Goal: Task Accomplishment & Management: Use online tool/utility

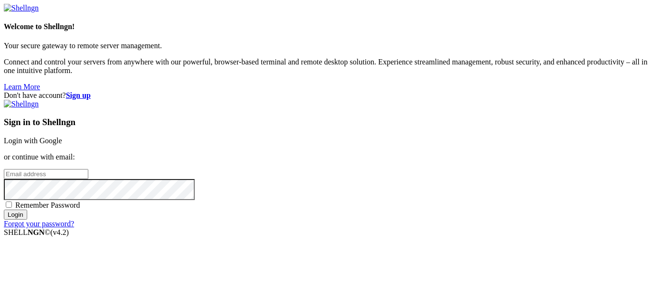
click at [62, 137] on link "Login with Google" at bounding box center [33, 141] width 58 height 8
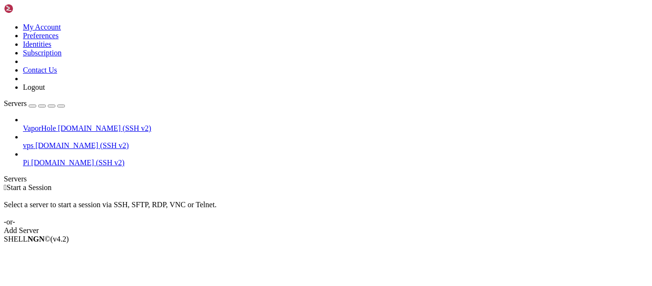
click at [32, 106] on div "button" at bounding box center [32, 106] width 0 height 0
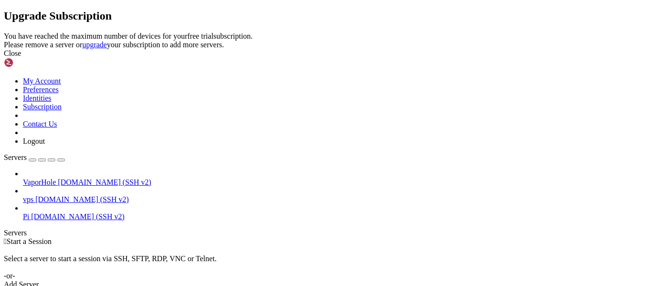
click at [457, 58] on div "Close" at bounding box center [326, 53] width 644 height 9
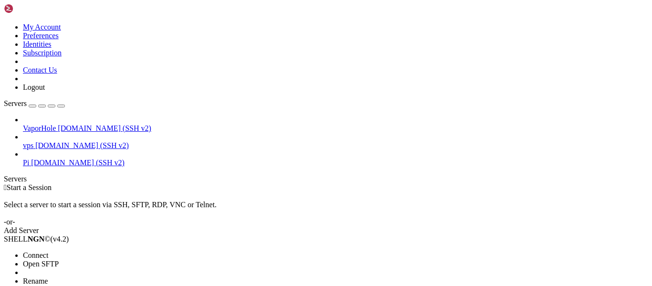
click at [110, 251] on ul "Connect Open SFTP New Server New Folder Rename Duplicate Delete Properties" at bounding box center [57, 285] width 106 height 69
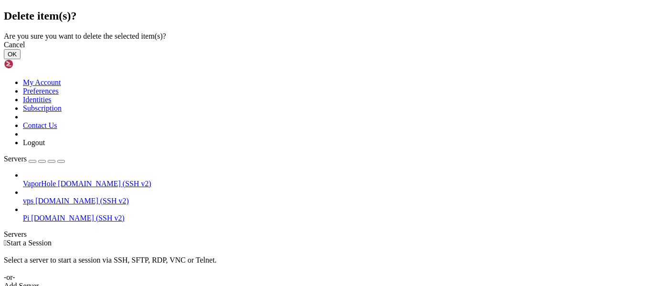
click at [21, 59] on button "OK" at bounding box center [12, 54] width 17 height 10
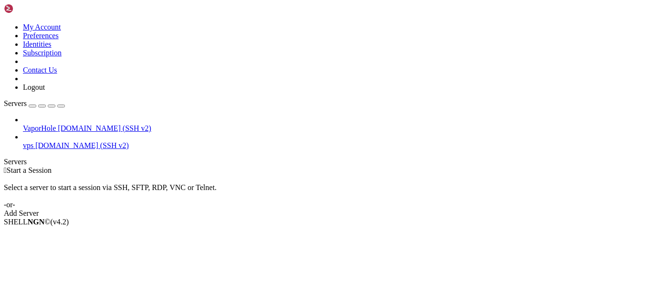
click at [32, 106] on div "button" at bounding box center [32, 106] width 0 height 0
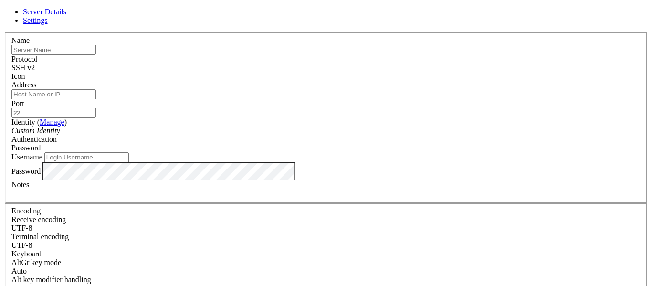
click at [237, 130] on div "Custom Identity" at bounding box center [325, 130] width 629 height 9
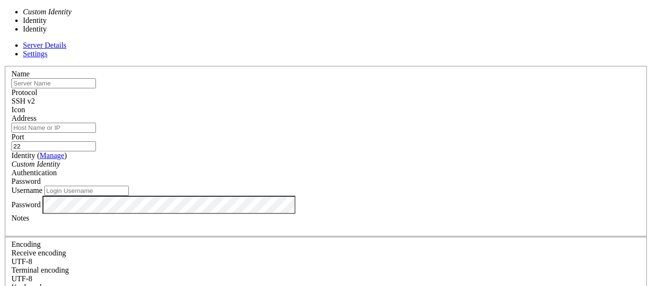
type input "userpi"
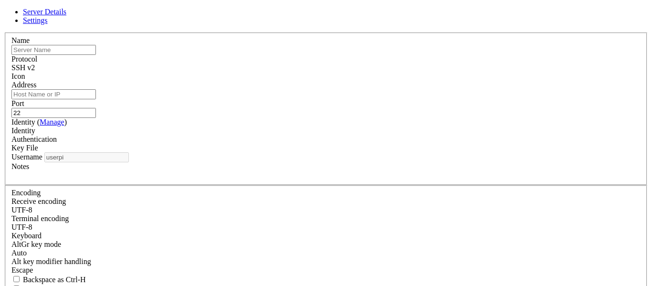
click at [96, 99] on input "Address" at bounding box center [53, 94] width 84 height 10
paste input "[DOMAIN_NAME]"
type input "[DOMAIN_NAME]"
click at [271, 135] on div "Identity" at bounding box center [325, 130] width 629 height 9
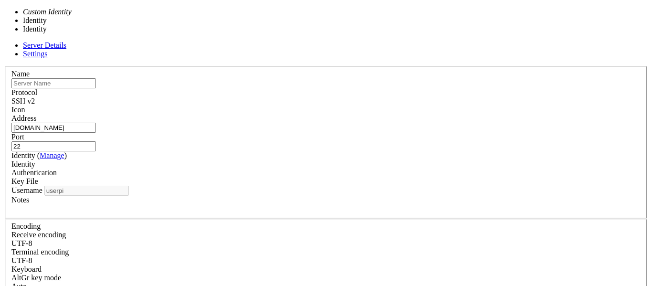
type input "alencar"
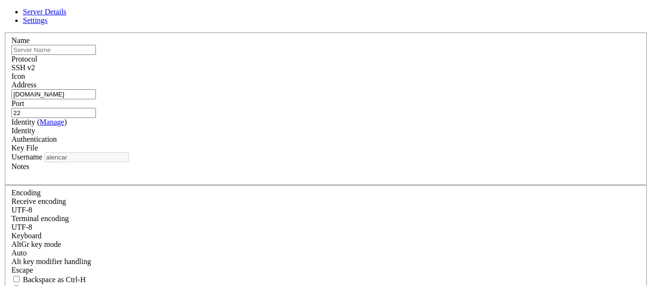
click at [96, 55] on input "text" at bounding box center [53, 50] width 84 height 10
type input "a"
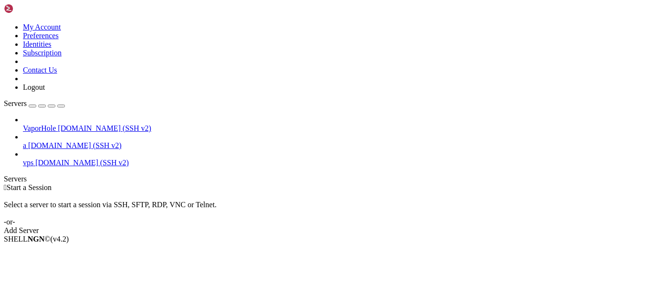
click at [23, 141] on icon at bounding box center [23, 141] width 0 height 0
click at [59, 260] on span "Open SFTP" at bounding box center [41, 264] width 36 height 8
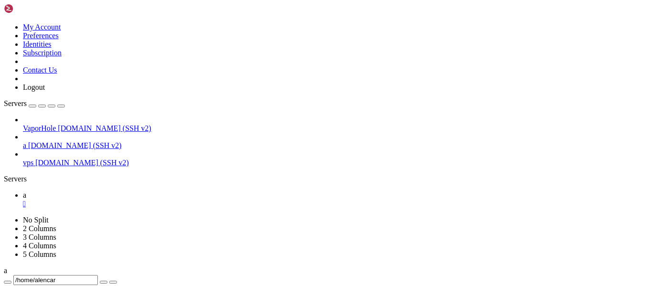
scroll to position [140, 0]
click at [43, 257] on span " calculadora" at bounding box center [24, 261] width 38 height 8
type input "/home/alencar/calculadora"
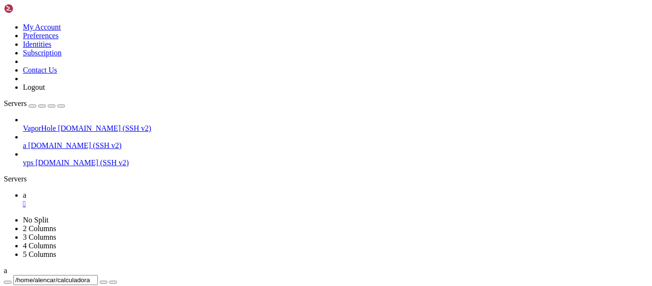
scroll to position [0, 0]
